Goal: Task Accomplishment & Management: Manage account settings

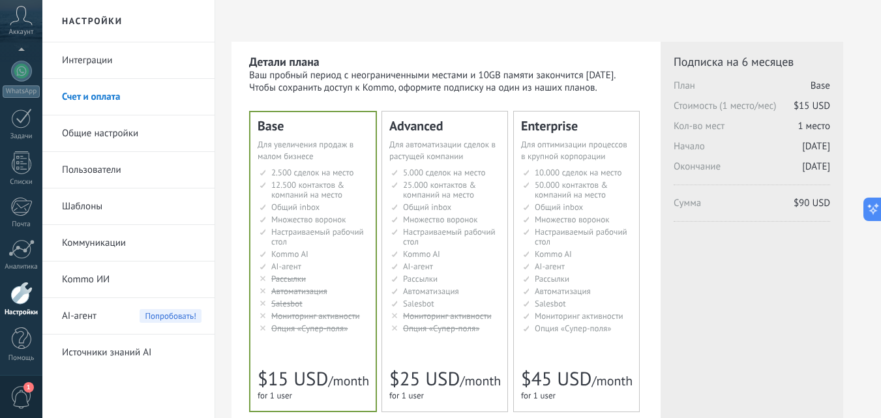
scroll to position [52, 0]
click at [16, 19] on icon at bounding box center [21, 16] width 23 height 20
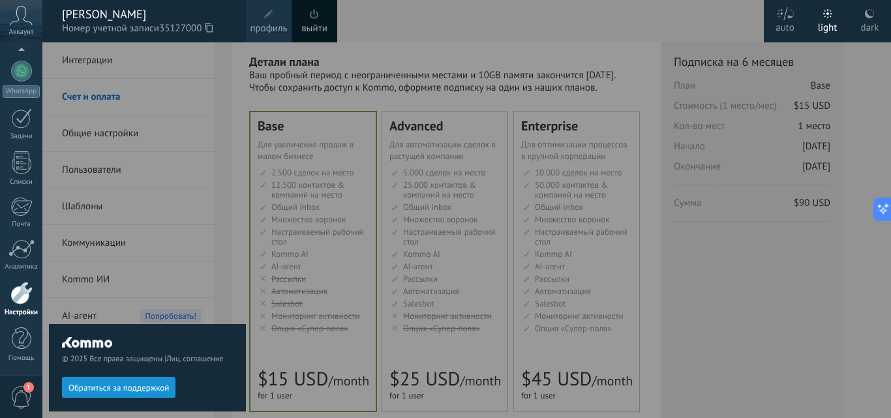
click at [272, 22] on span "профиль" at bounding box center [268, 29] width 37 height 14
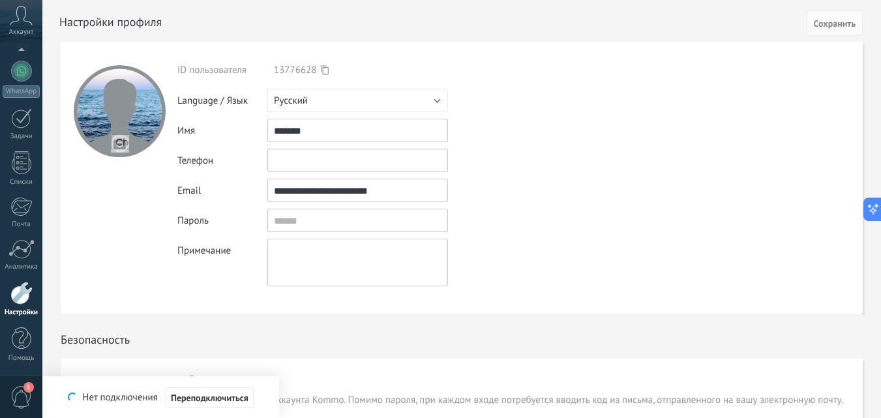
drag, startPoint x: 430, startPoint y: 190, endPoint x: 271, endPoint y: 193, distance: 158.5
click at [271, 193] on input "**********" at bounding box center [357, 190] width 181 height 23
click at [530, 100] on form "**********" at bounding box center [462, 178] width 802 height 272
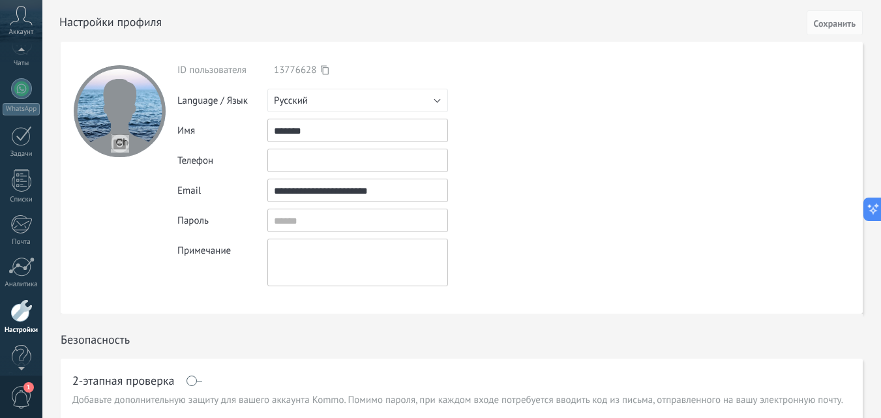
click at [22, 19] on icon at bounding box center [21, 16] width 23 height 20
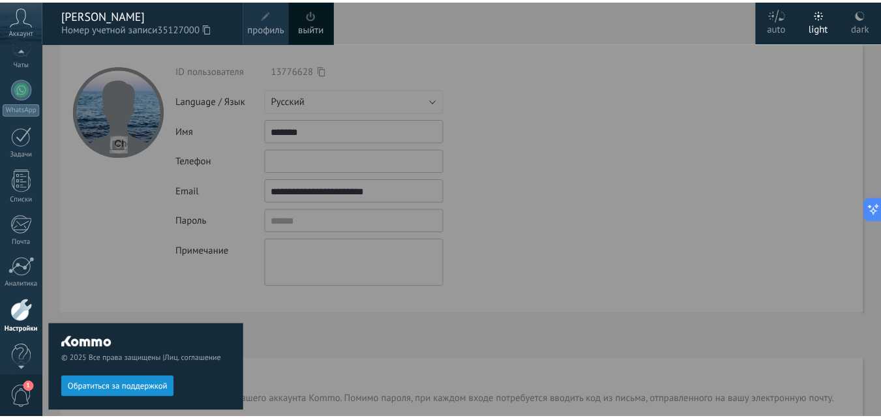
scroll to position [113, 0]
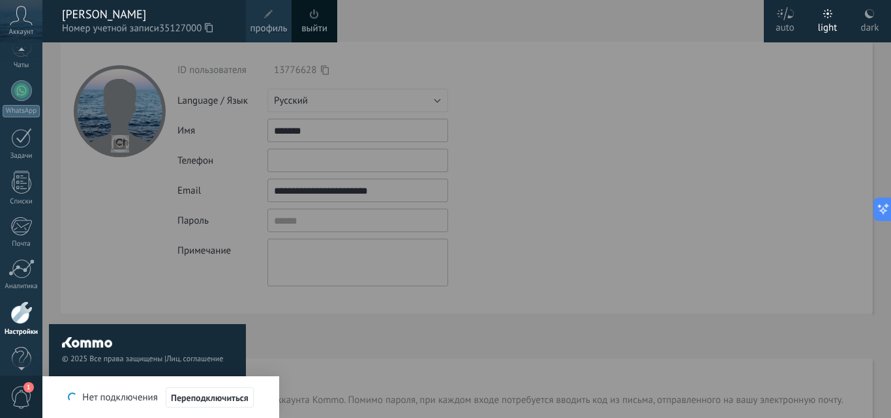
click at [598, 120] on div at bounding box center [487, 209] width 891 height 418
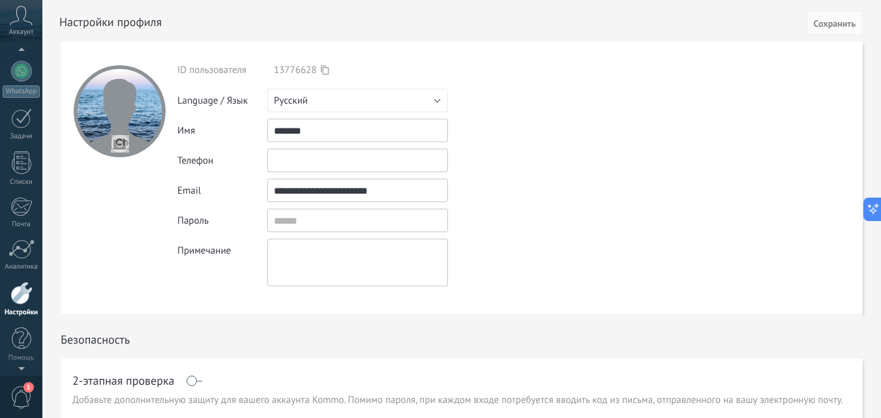
scroll to position [129, 0]
click at [23, 19] on icon at bounding box center [21, 16] width 23 height 20
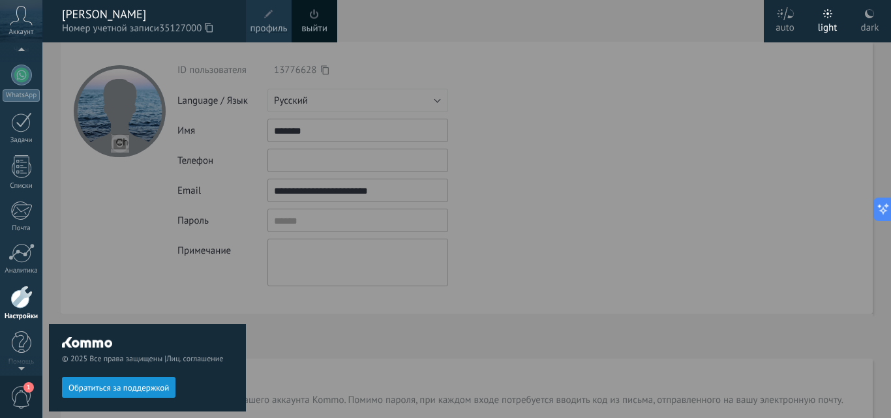
click at [542, 89] on div at bounding box center [487, 209] width 891 height 418
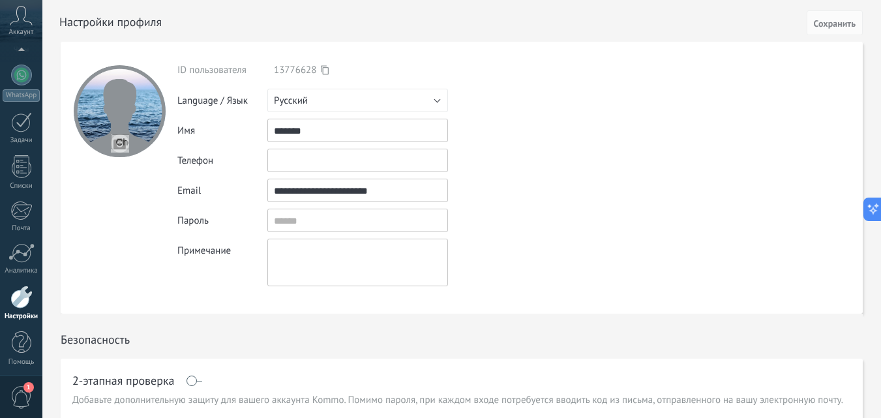
scroll to position [133, 0]
click at [326, 70] on icon at bounding box center [325, 70] width 8 height 10
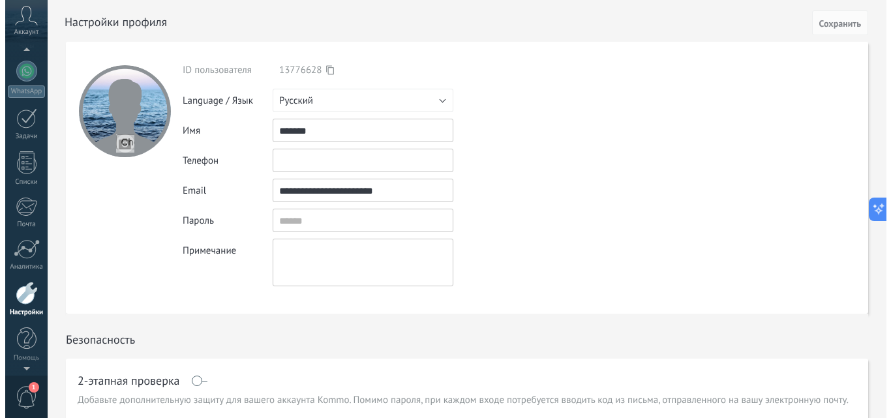
scroll to position [121, 0]
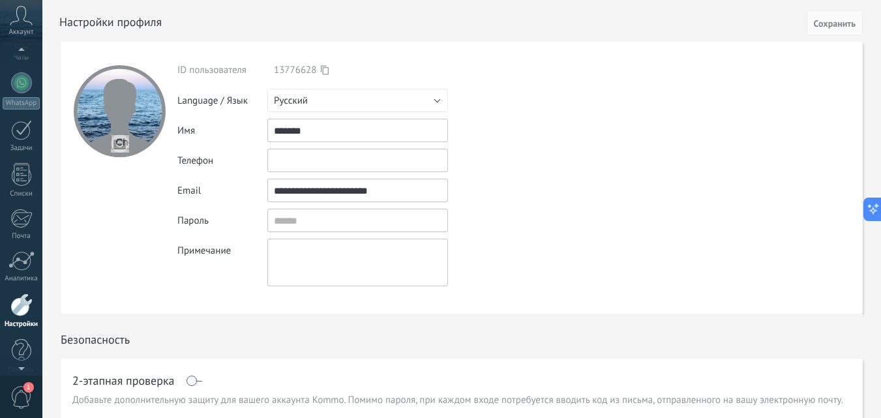
click at [25, 21] on use at bounding box center [21, 15] width 22 height 19
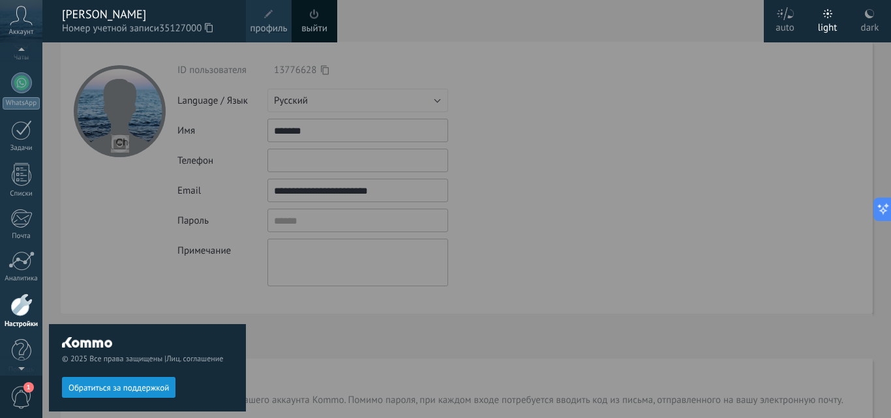
click at [213, 28] on icon at bounding box center [209, 28] width 8 height 10
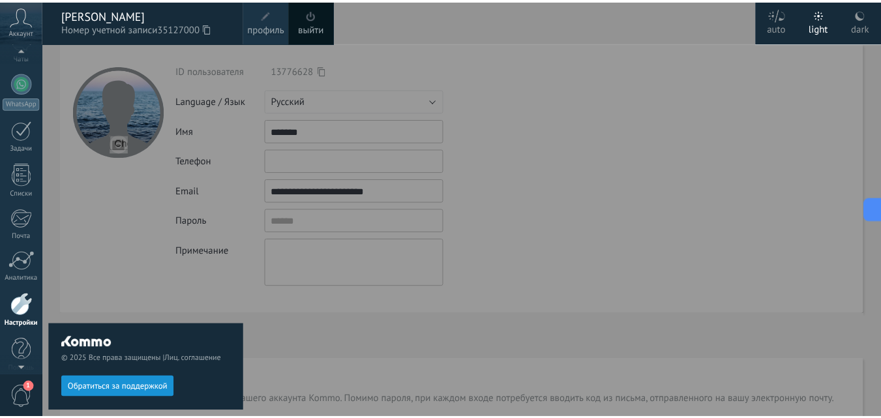
scroll to position [133, 0]
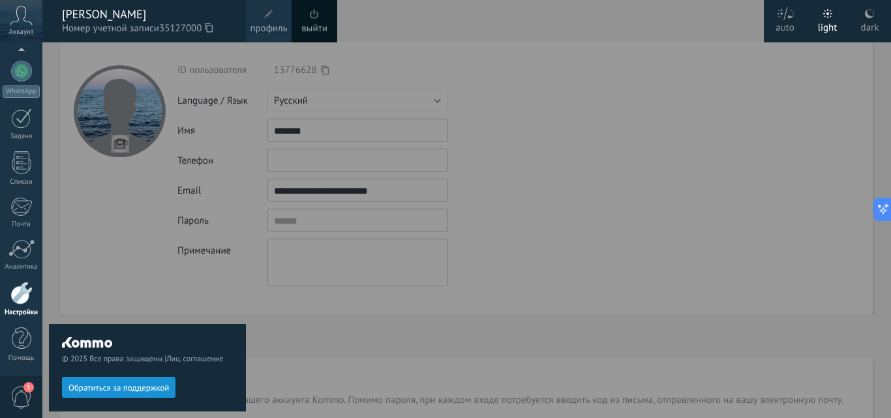
click at [530, 214] on div at bounding box center [487, 209] width 891 height 418
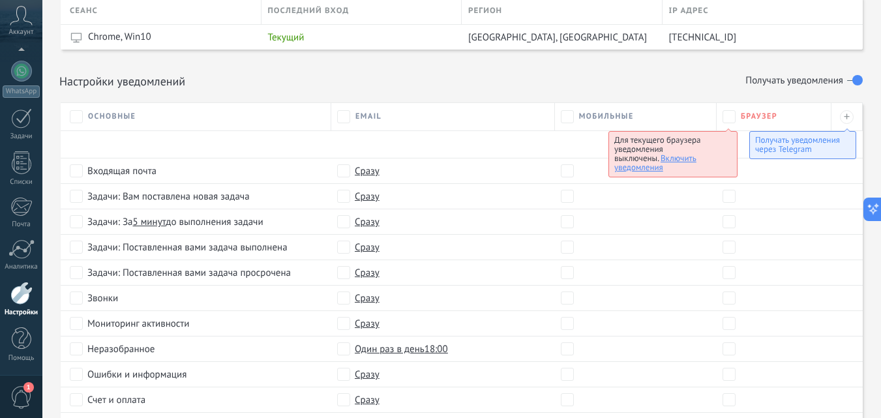
scroll to position [649, 0]
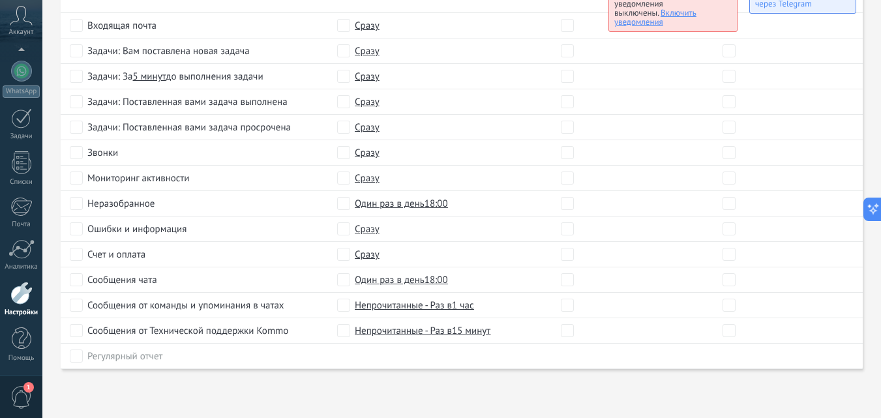
click at [18, 300] on div at bounding box center [21, 293] width 22 height 23
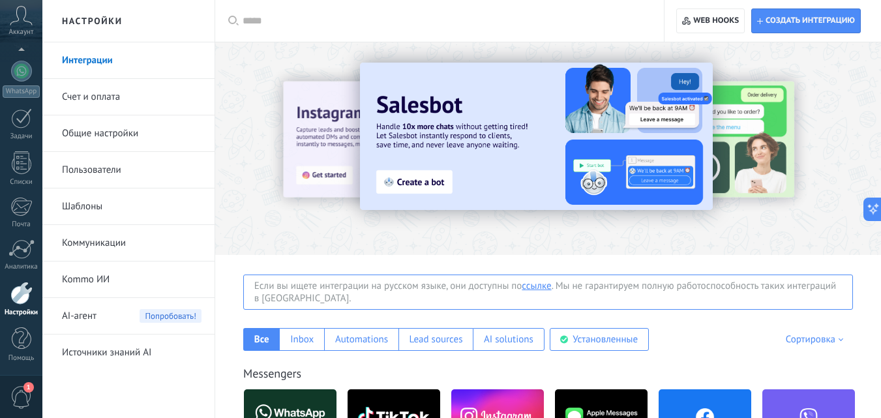
click at [92, 95] on link "Счет и оплата" at bounding box center [132, 97] width 140 height 37
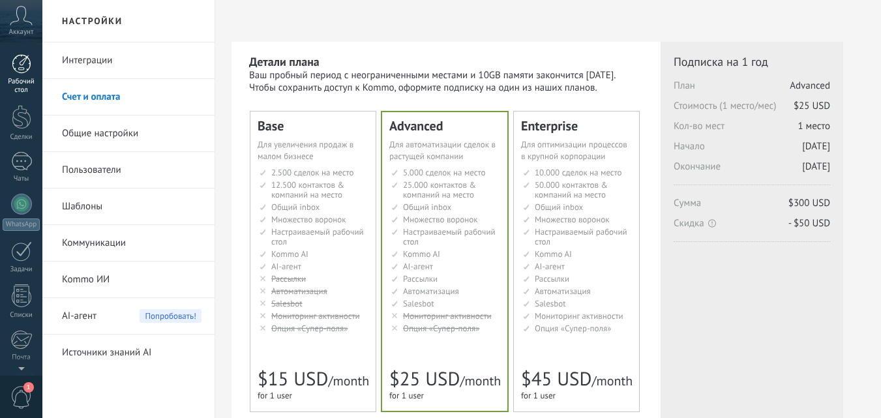
scroll to position [133, 0]
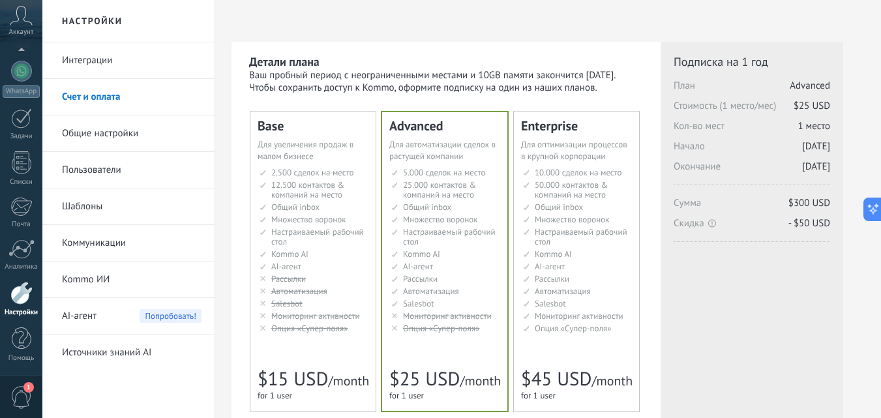
click at [27, 73] on div at bounding box center [21, 71] width 21 height 21
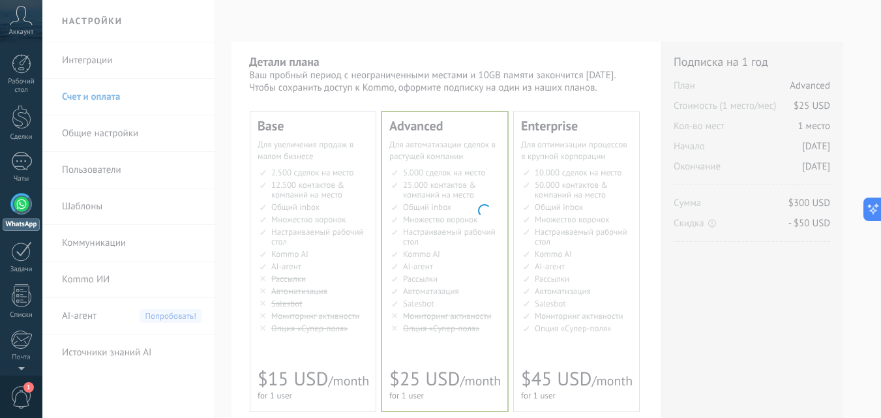
scroll to position [82, 0]
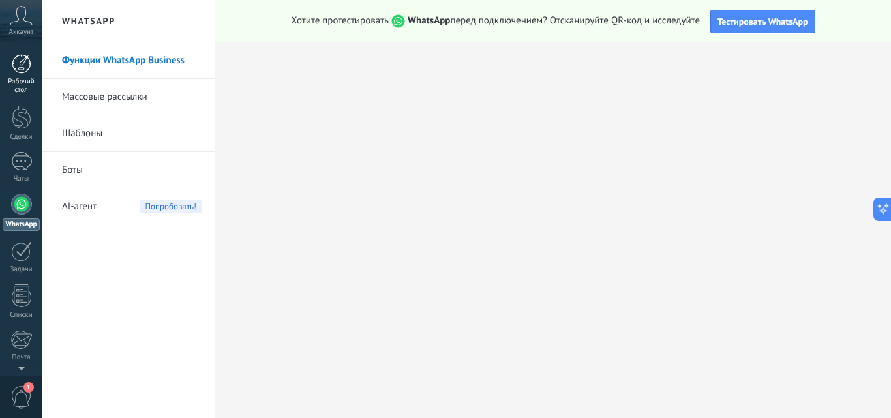
click at [18, 74] on link "Рабочий стол" at bounding box center [21, 74] width 42 height 40
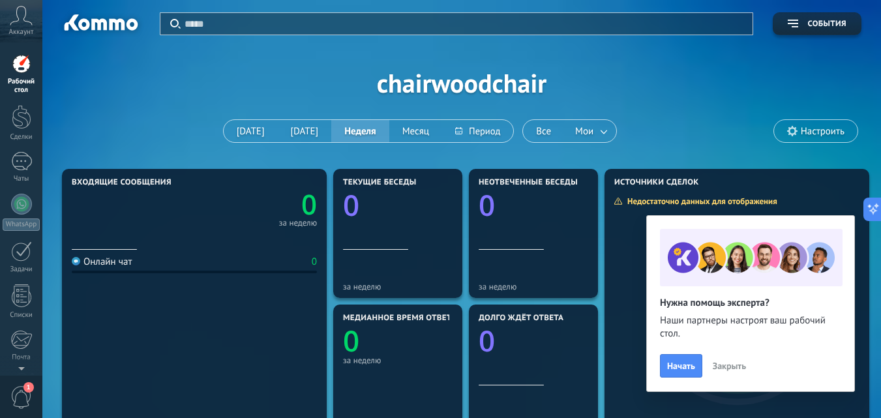
click at [19, 24] on icon at bounding box center [21, 16] width 23 height 20
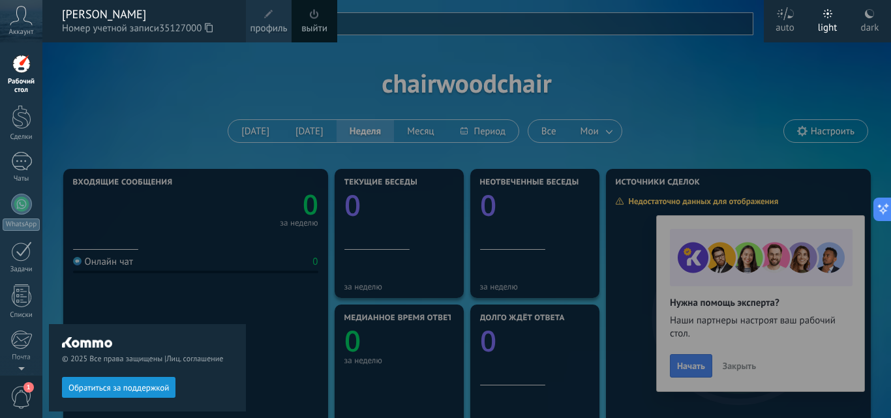
click at [182, 95] on div "© 2025 Все права защищены | Лиц. соглашение Обратиться за поддержкой" at bounding box center [147, 230] width 197 height 376
click at [111, 23] on span "Номер учетной записи 35127000" at bounding box center [147, 29] width 171 height 14
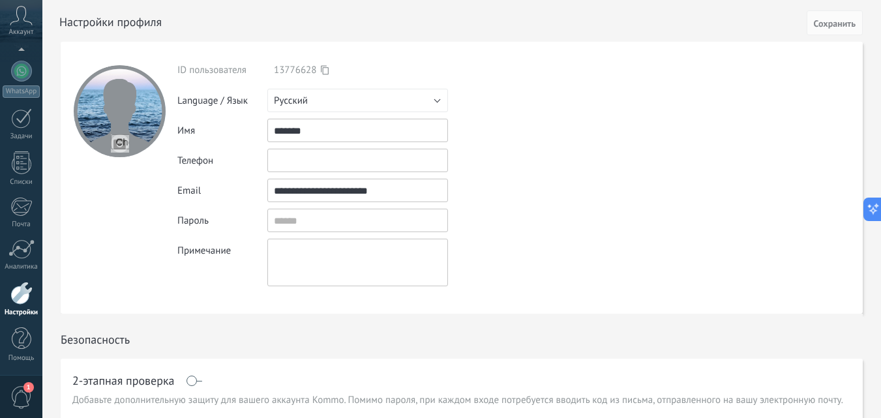
click at [26, 396] on span "1" at bounding box center [21, 397] width 22 height 23
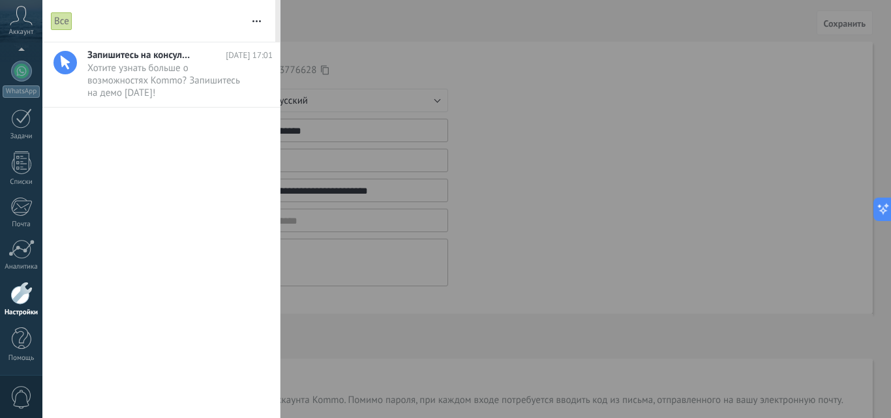
click at [366, 69] on div at bounding box center [445, 209] width 891 height 418
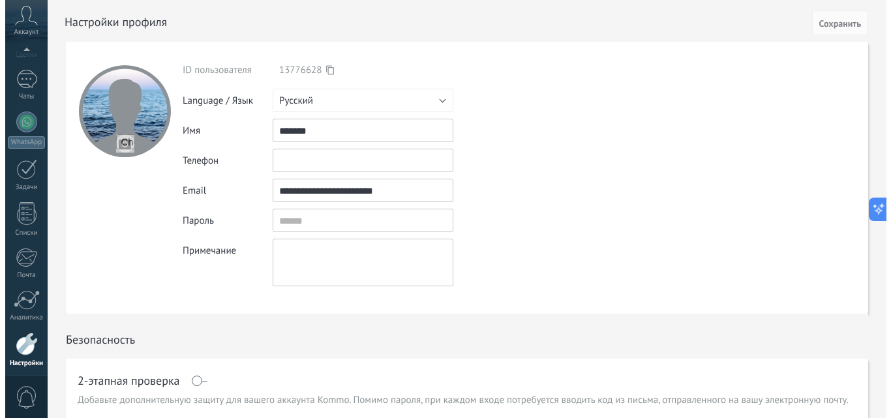
scroll to position [133, 0]
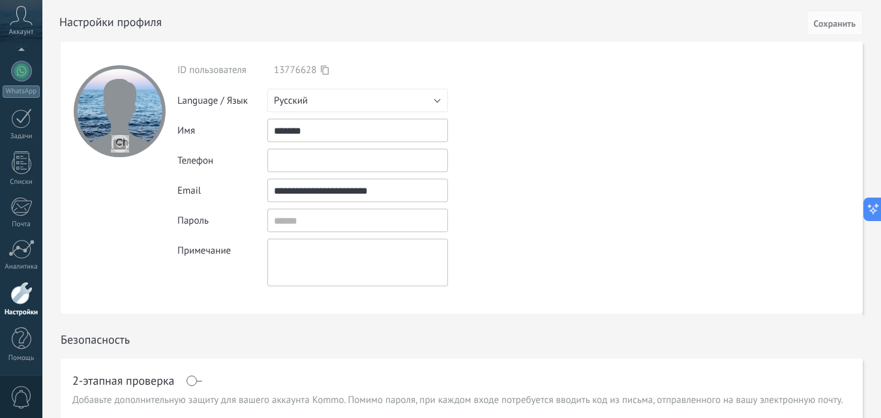
click at [29, 22] on icon at bounding box center [21, 16] width 23 height 20
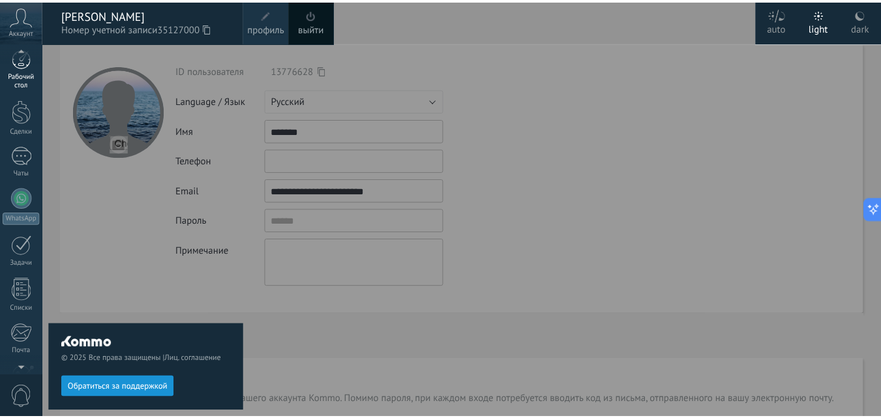
scroll to position [0, 0]
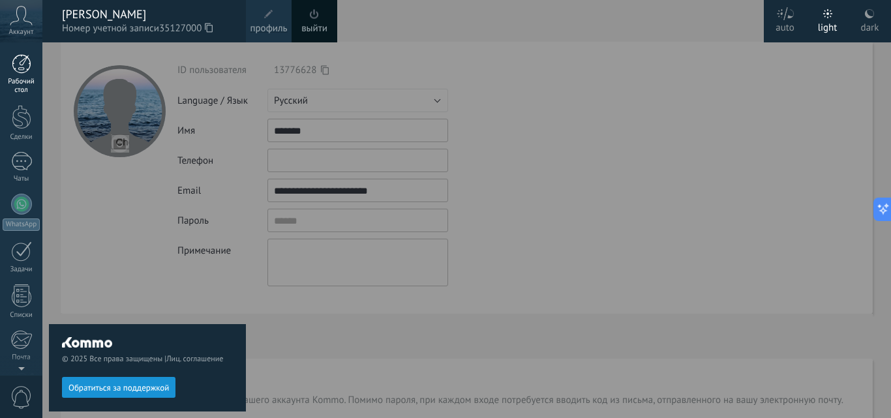
click at [22, 76] on link "Рабочий стол" at bounding box center [21, 74] width 42 height 40
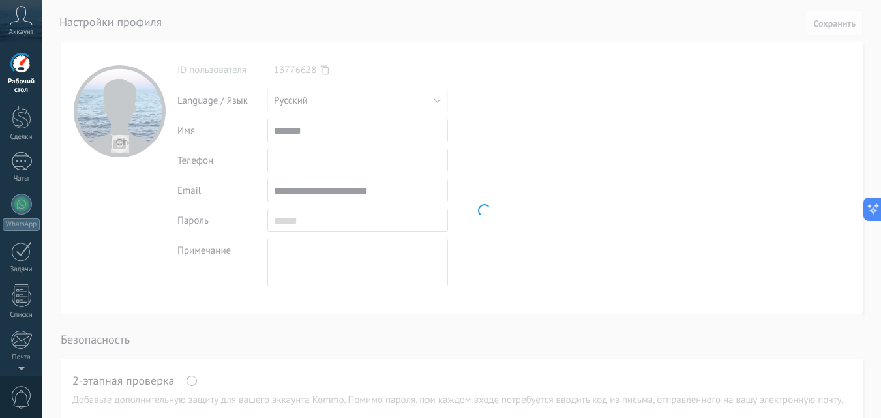
scroll to position [82, 0]
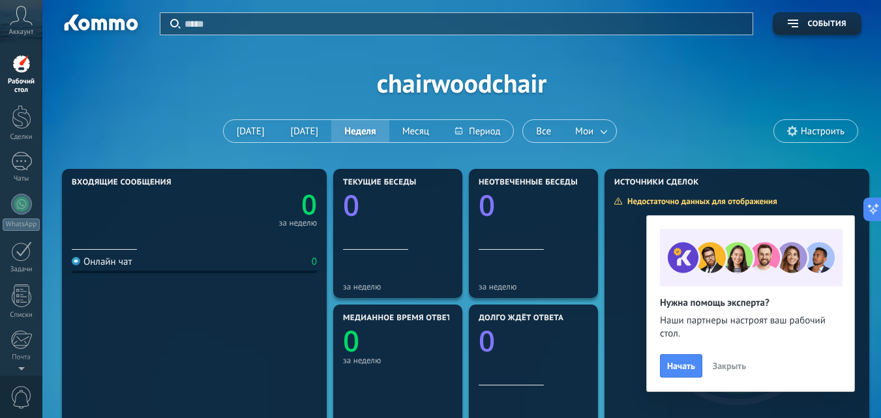
click at [377, 415] on section "Медианное время ответа 0 за неделю" at bounding box center [397, 369] width 129 height 129
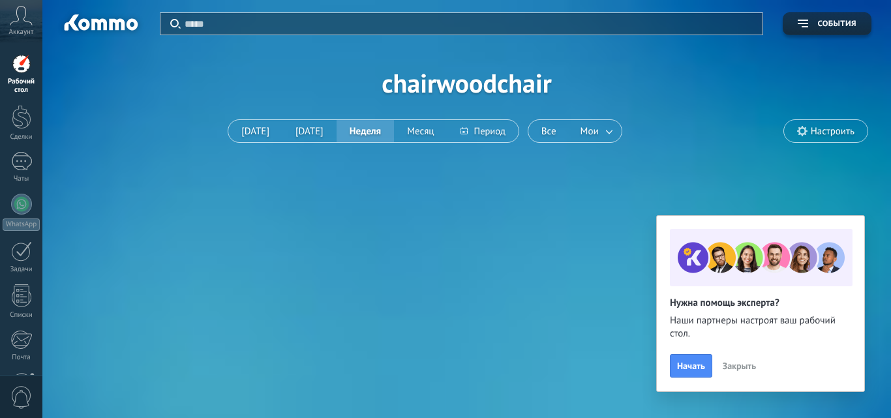
click at [22, 400] on span "0" at bounding box center [21, 397] width 22 height 23
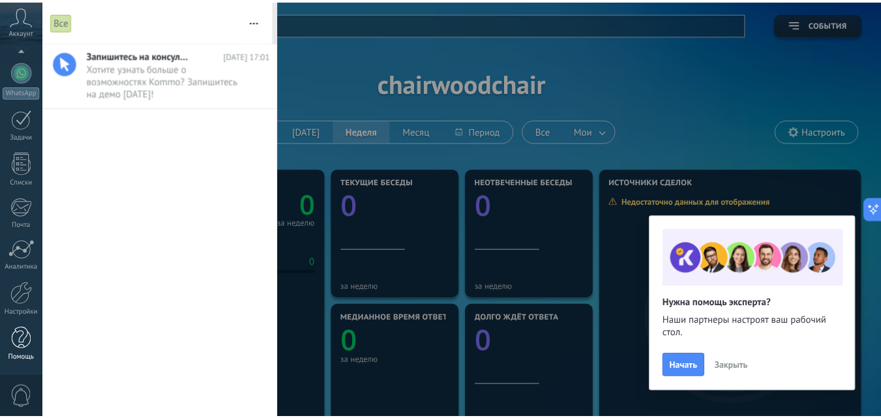
scroll to position [82, 0]
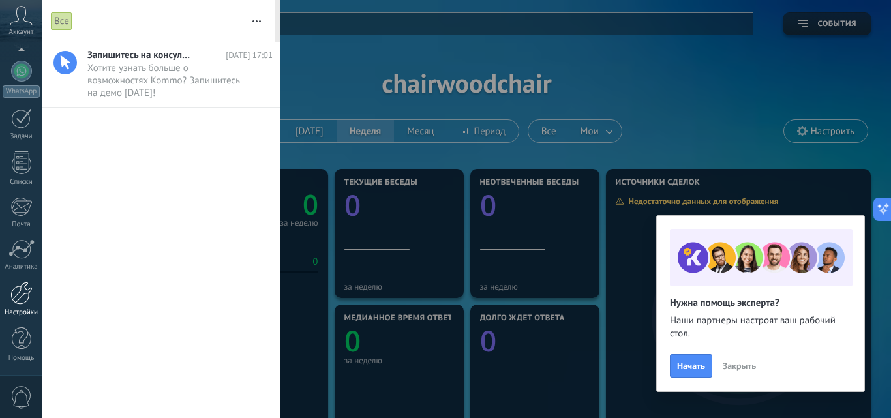
click at [23, 295] on div at bounding box center [21, 293] width 22 height 23
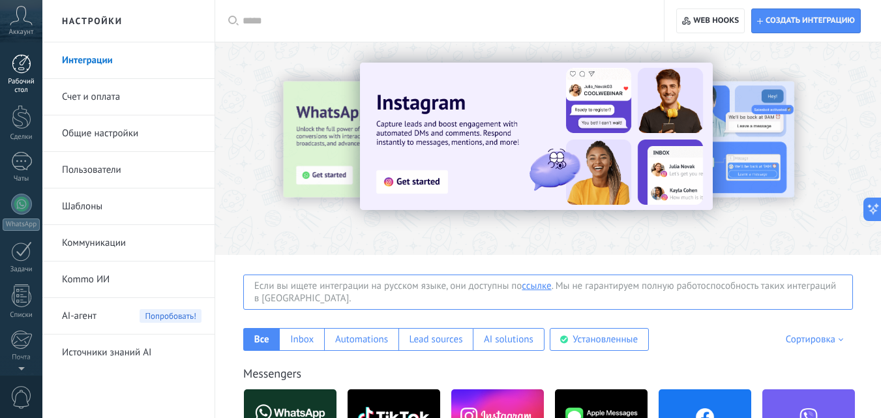
click at [20, 76] on link "Рабочий стол" at bounding box center [21, 74] width 42 height 40
